Goal: Task Accomplishment & Management: Manage account settings

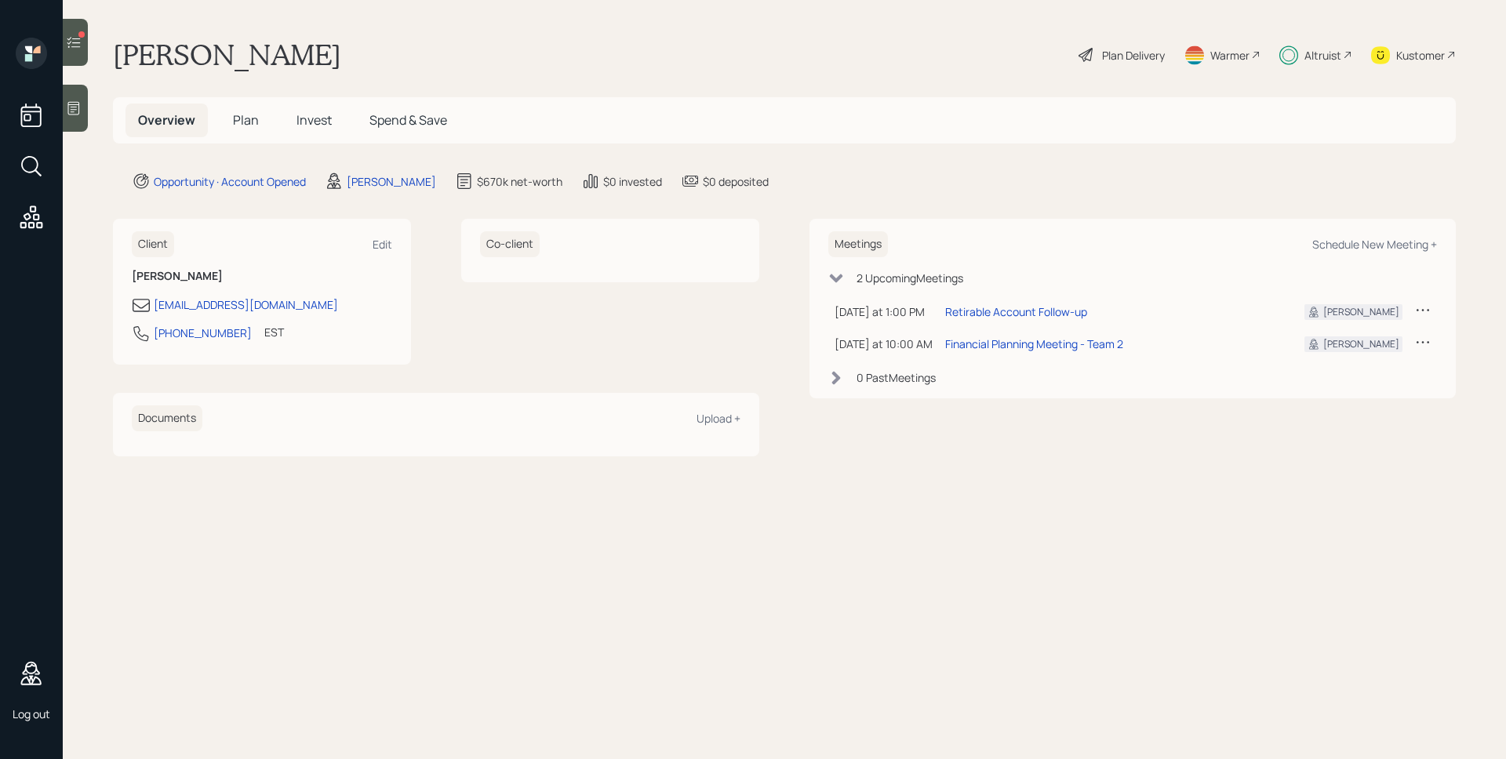
click at [68, 52] on div at bounding box center [75, 42] width 25 height 47
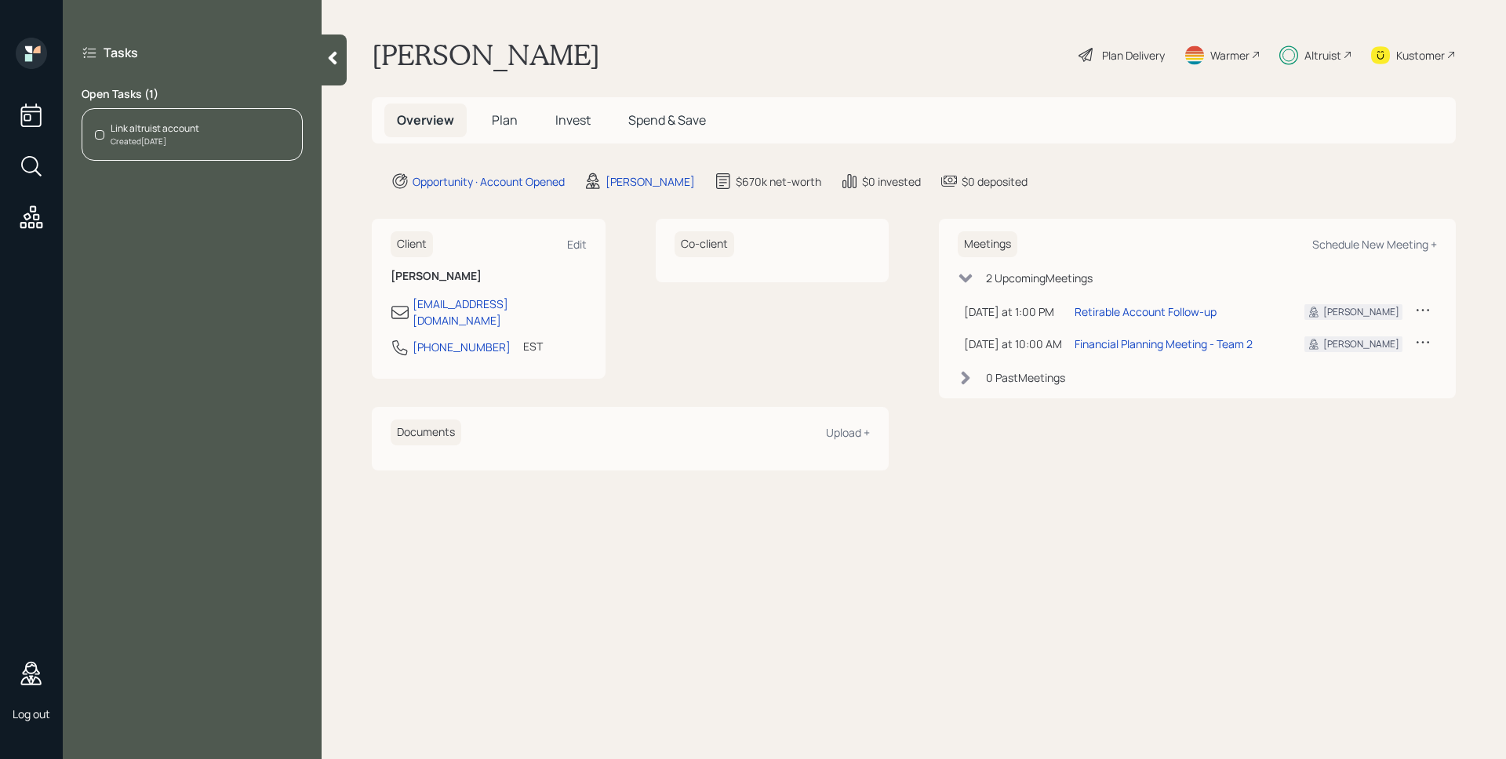
click at [661, 118] on span "Spend & Save" at bounding box center [667, 119] width 78 height 17
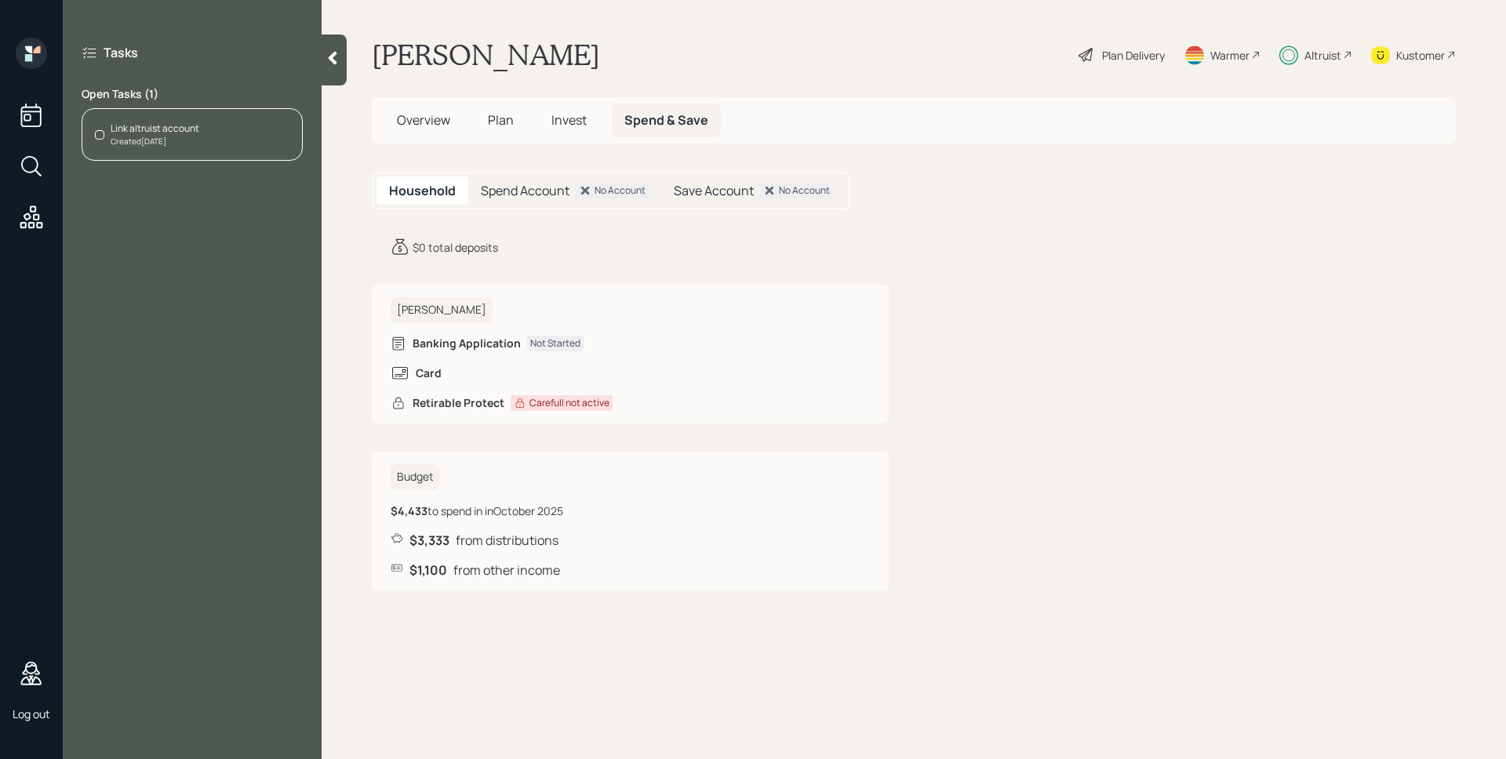
click at [569, 123] on span "Invest" at bounding box center [568, 119] width 35 height 17
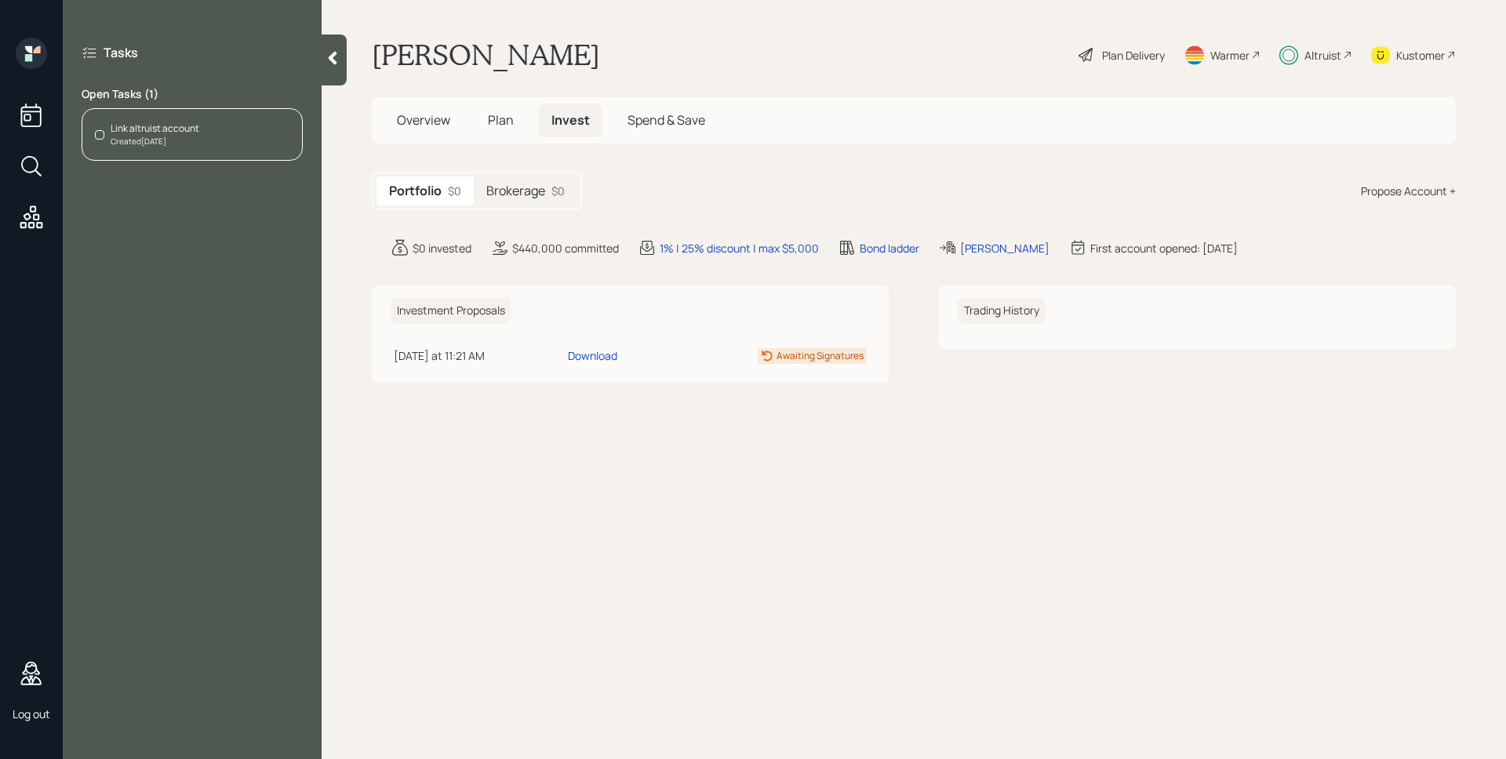
click at [550, 189] on div "Brokerage $0" at bounding box center [526, 190] width 104 height 29
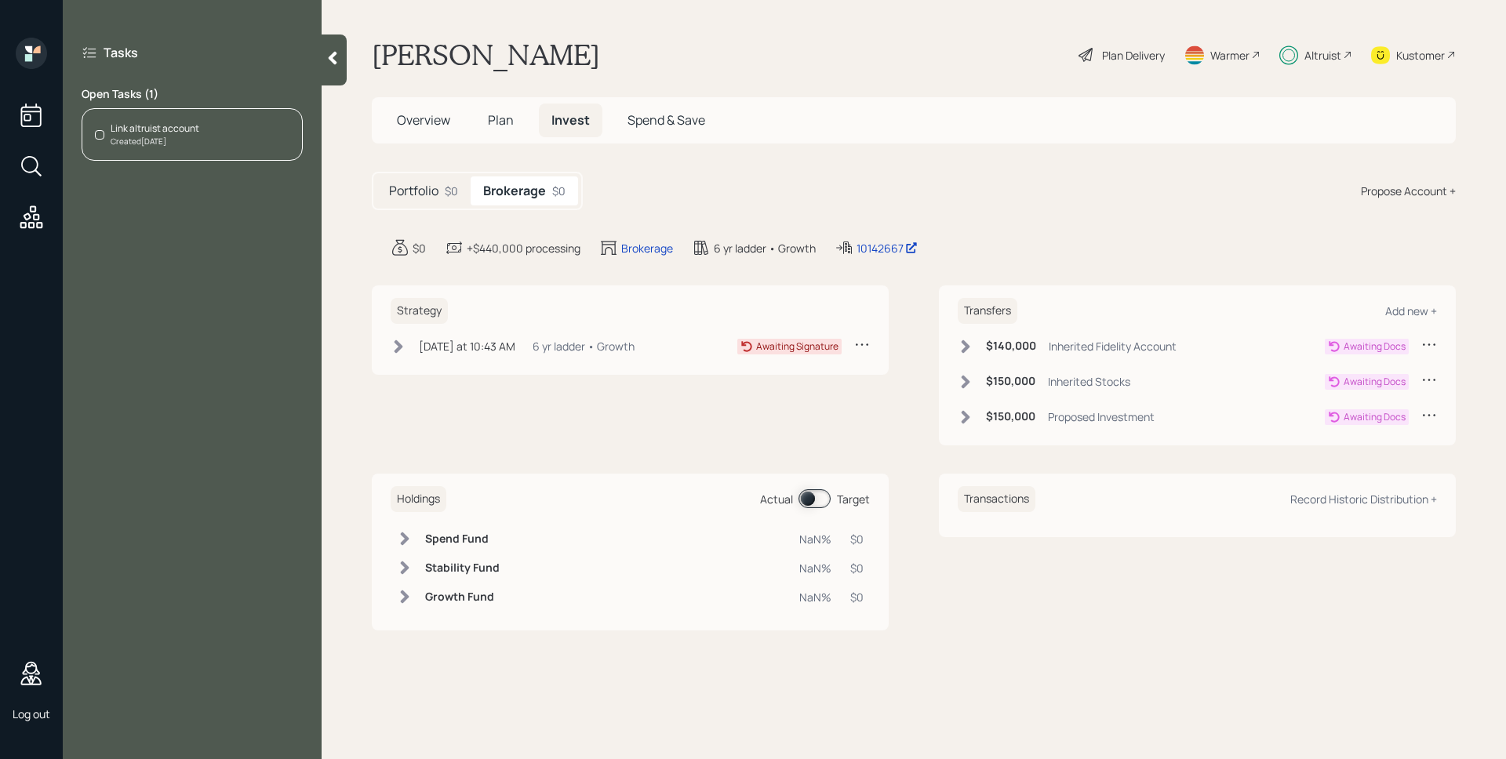
click at [208, 137] on div "Link altruist account Created [DATE]" at bounding box center [192, 134] width 221 height 53
click at [1092, 30] on icon "close" at bounding box center [1089, 28] width 11 height 13
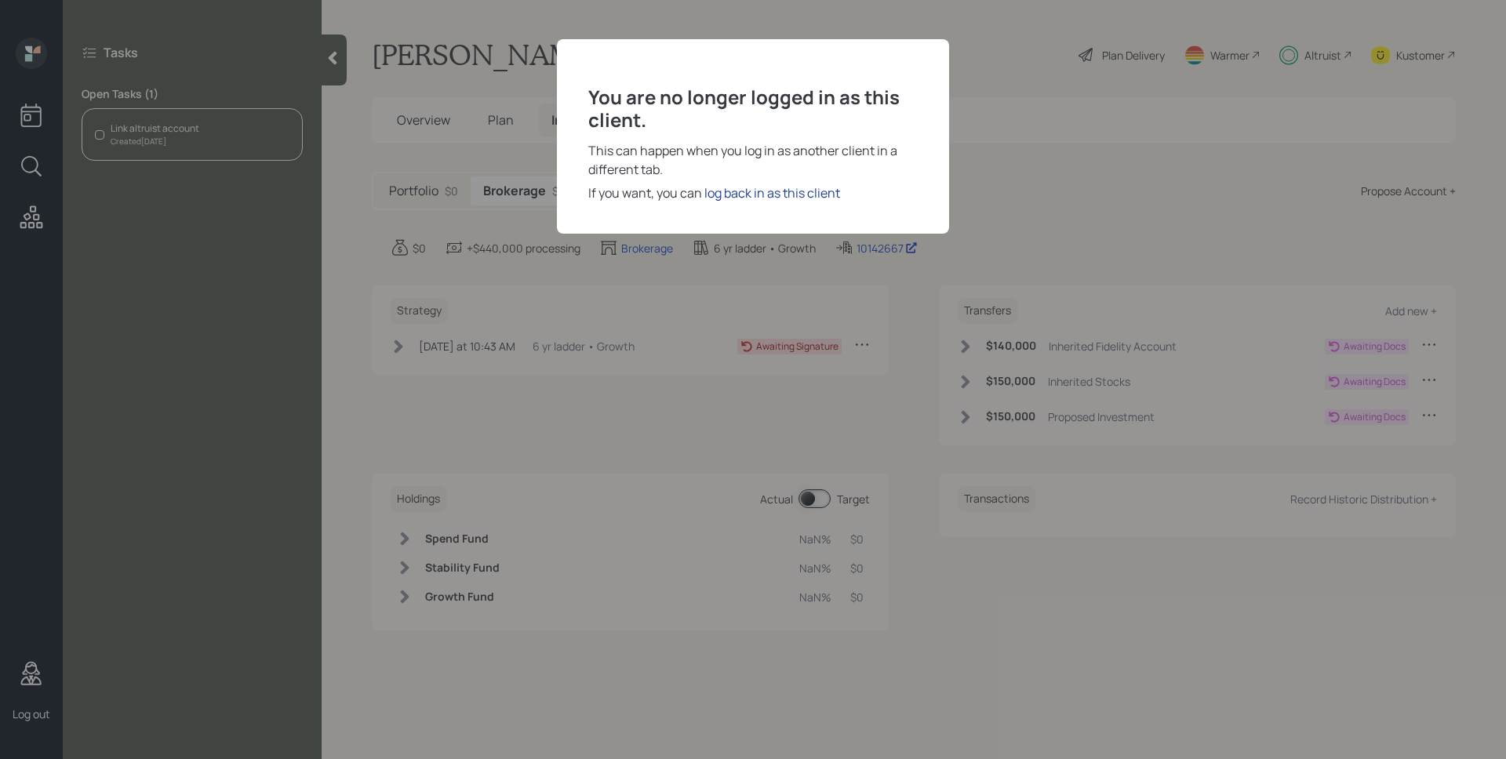
click at [808, 184] on div "log back in as this client" at bounding box center [772, 193] width 136 height 19
